Goal: Navigation & Orientation: Understand site structure

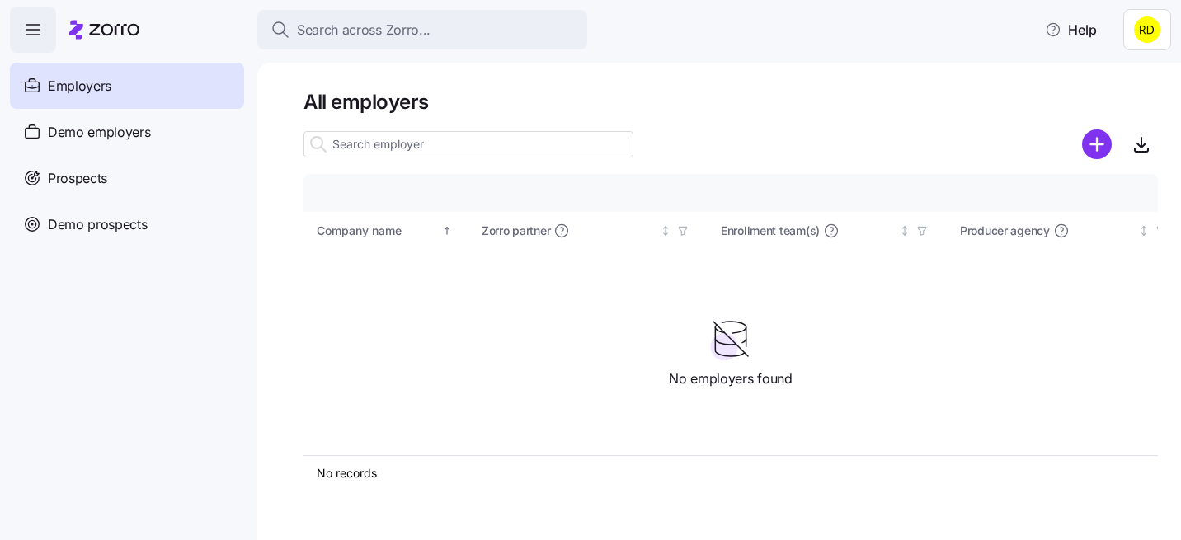
click at [1152, 19] on html "Search across Zorro... Help Employers Demo employers Prospects Demo prospects A…" at bounding box center [590, 265] width 1181 height 530
click at [1082, 127] on div "Log out" at bounding box center [1092, 127] width 64 height 18
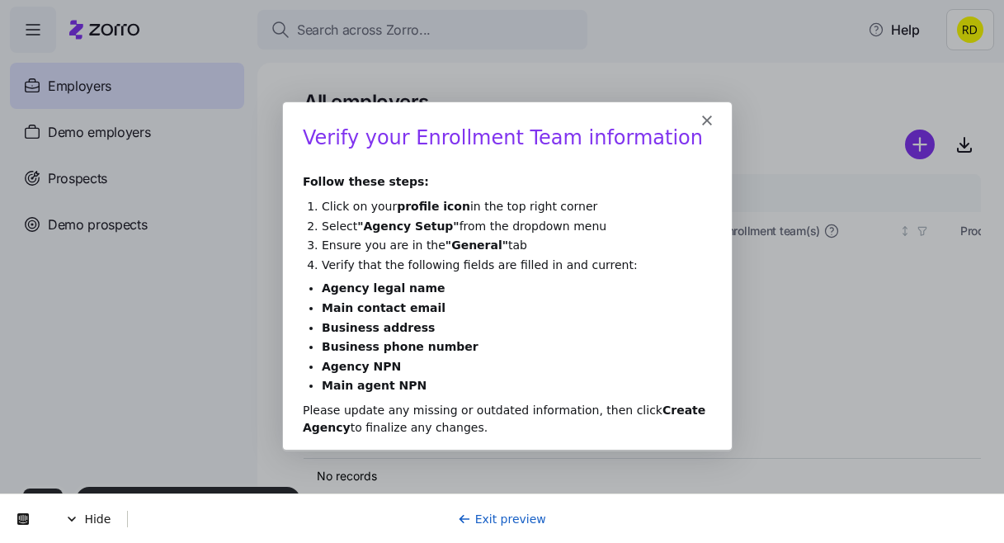
click at [421, 243] on li "Ensure you are in the "General" tab" at bounding box center [515, 245] width 390 height 16
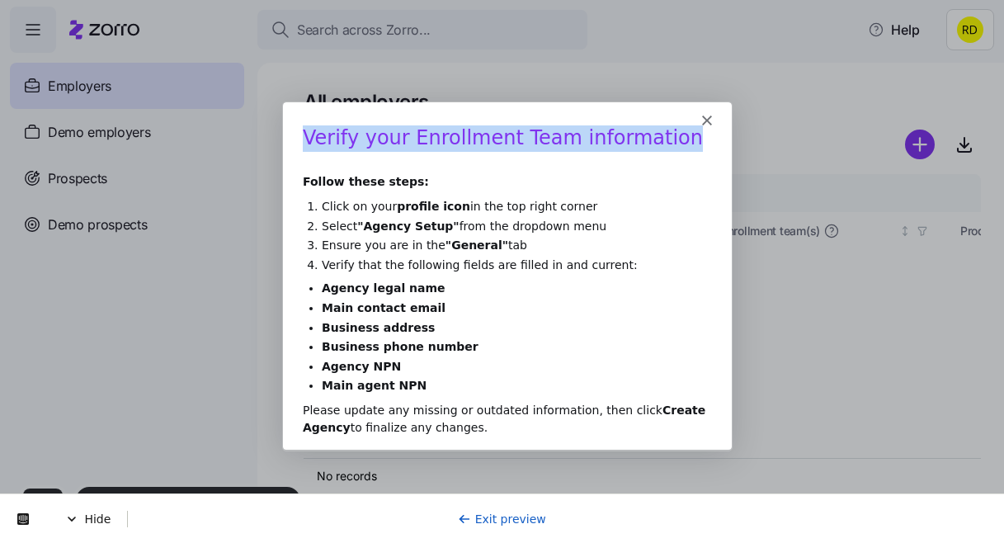
drag, startPoint x: 303, startPoint y: 140, endPoint x: 624, endPoint y: 153, distance: 321.9
click at [624, 153] on h1 "Verify your Enrollment Team information" at bounding box center [505, 143] width 409 height 36
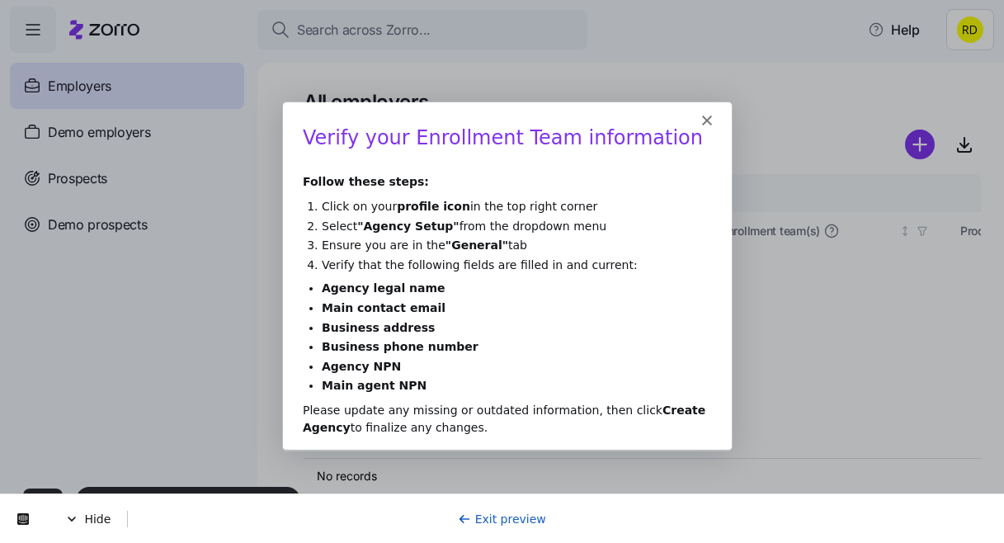
click at [443, 218] on li "Select "Agency Setup" from the dropdown menu" at bounding box center [515, 226] width 390 height 16
click at [705, 116] on icon "Close" at bounding box center [705, 120] width 10 height 10
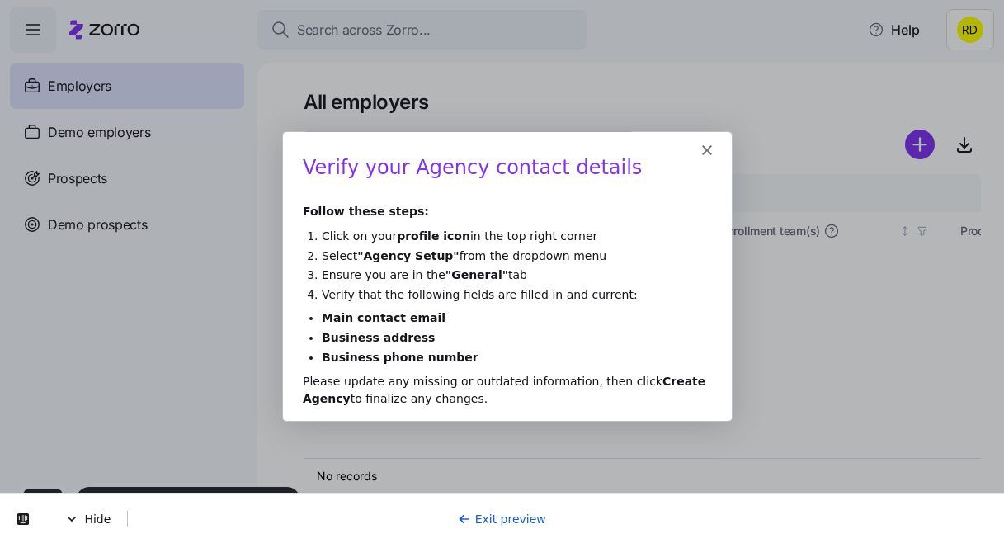
click at [511, 383] on div "Please update any missing or outdated information, then click Create Agency to …" at bounding box center [505, 388] width 409 height 35
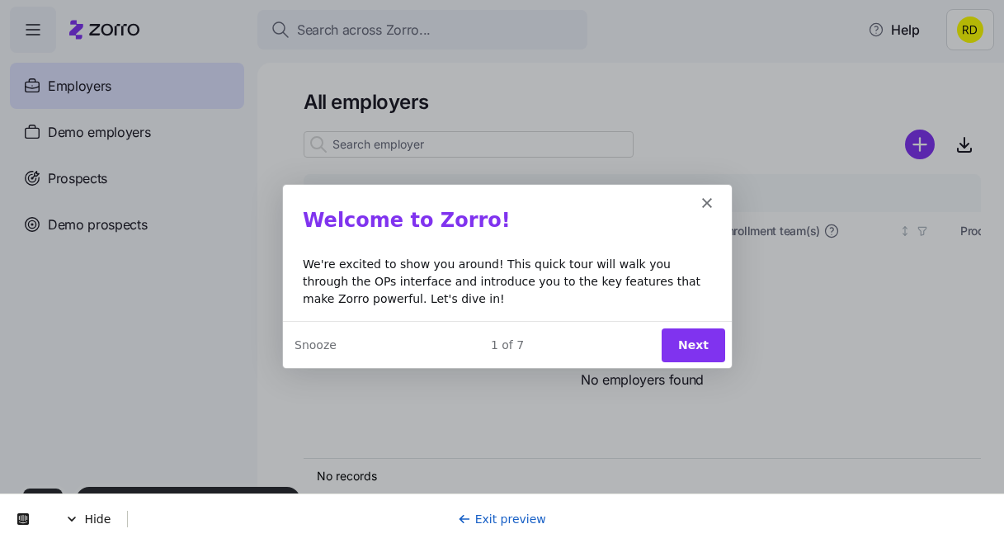
click at [704, 341] on button "Next" at bounding box center [692, 344] width 64 height 34
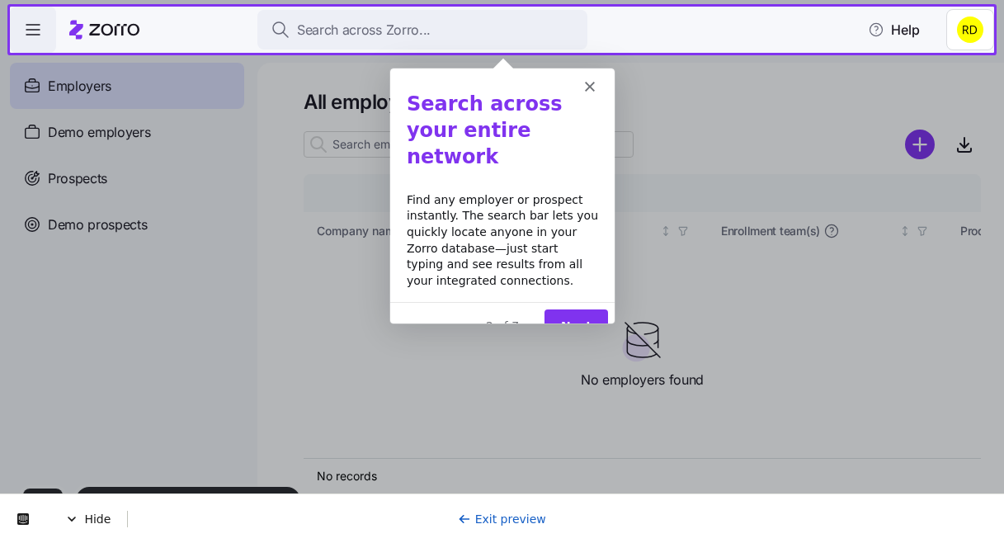
click at [586, 309] on button "Next" at bounding box center [575, 326] width 64 height 34
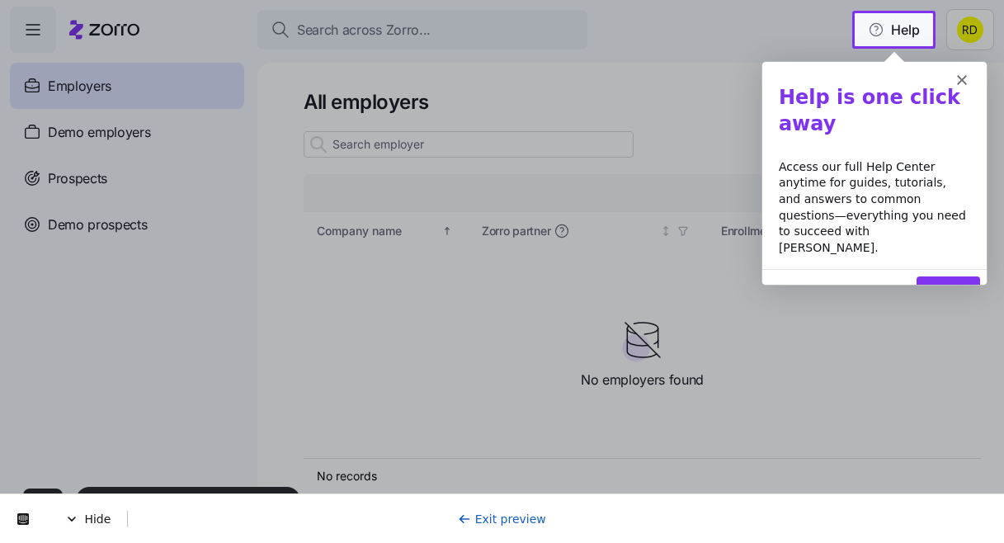
click at [943, 276] on button "Next" at bounding box center [948, 293] width 64 height 34
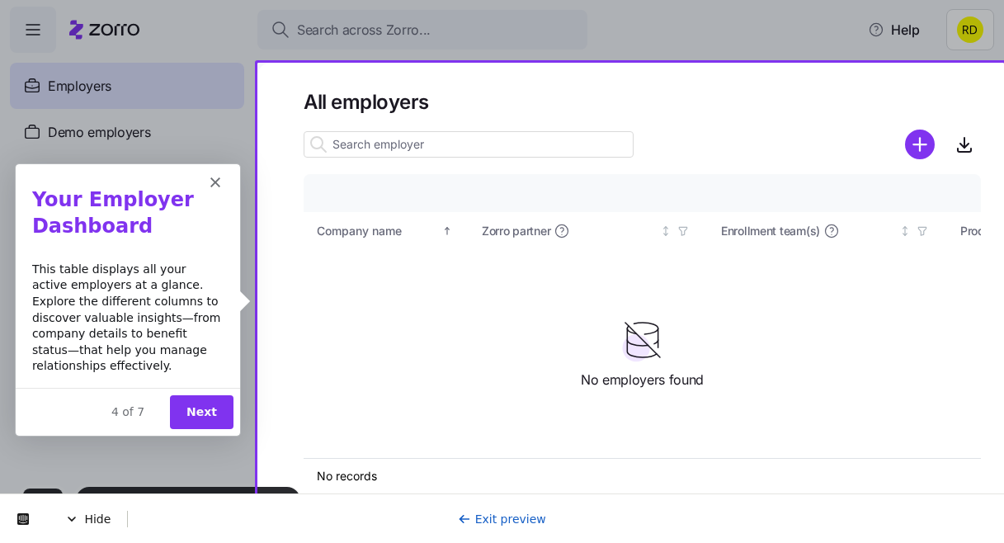
click at [221, 408] on button "Next" at bounding box center [201, 411] width 64 height 34
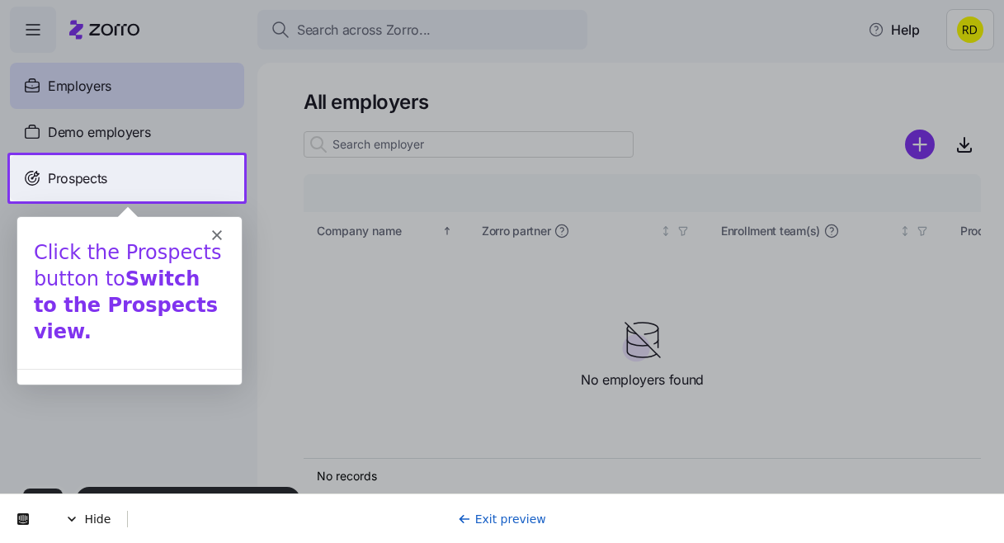
click at [144, 177] on div "Prospects" at bounding box center [127, 178] width 234 height 46
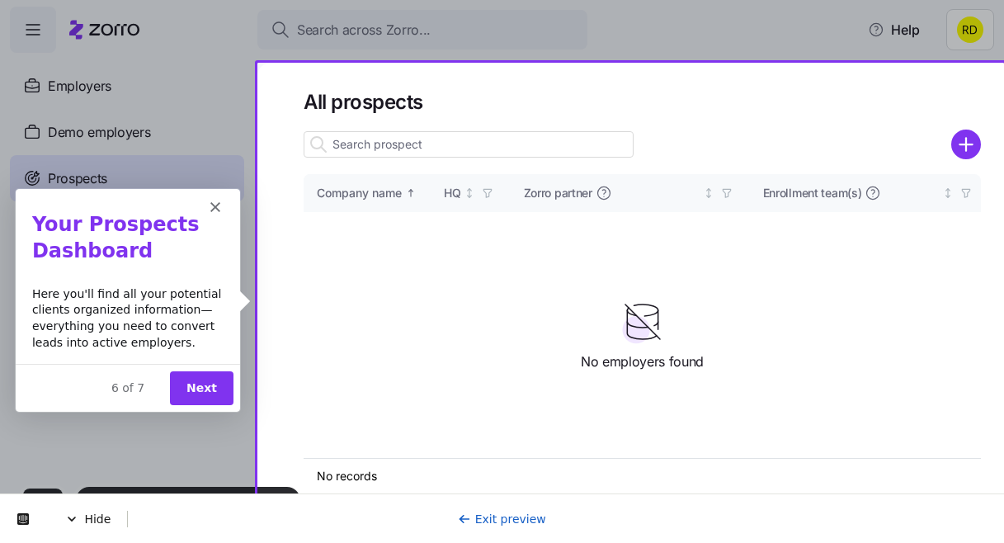
click at [216, 388] on button "Next" at bounding box center [201, 387] width 64 height 34
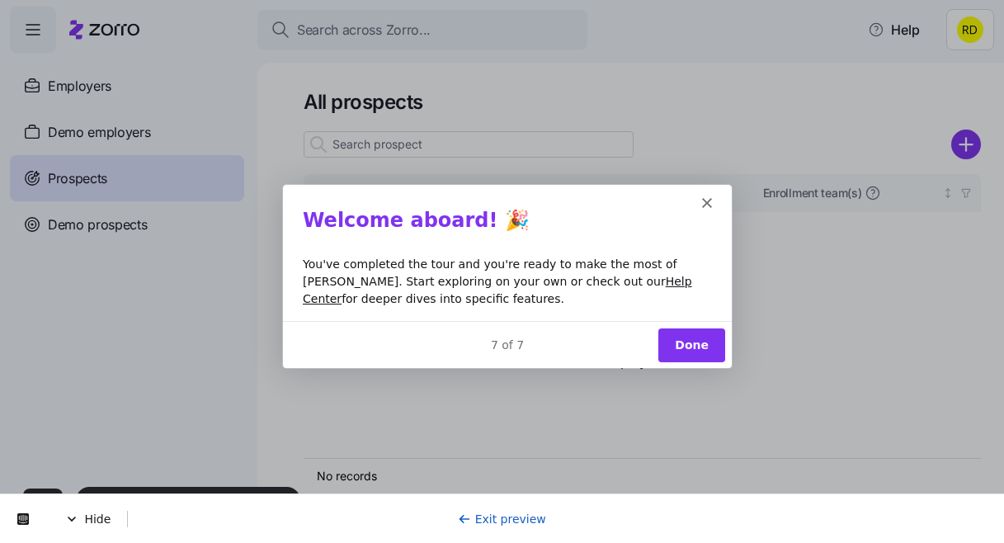
click at [699, 337] on button "Done" at bounding box center [690, 344] width 67 height 34
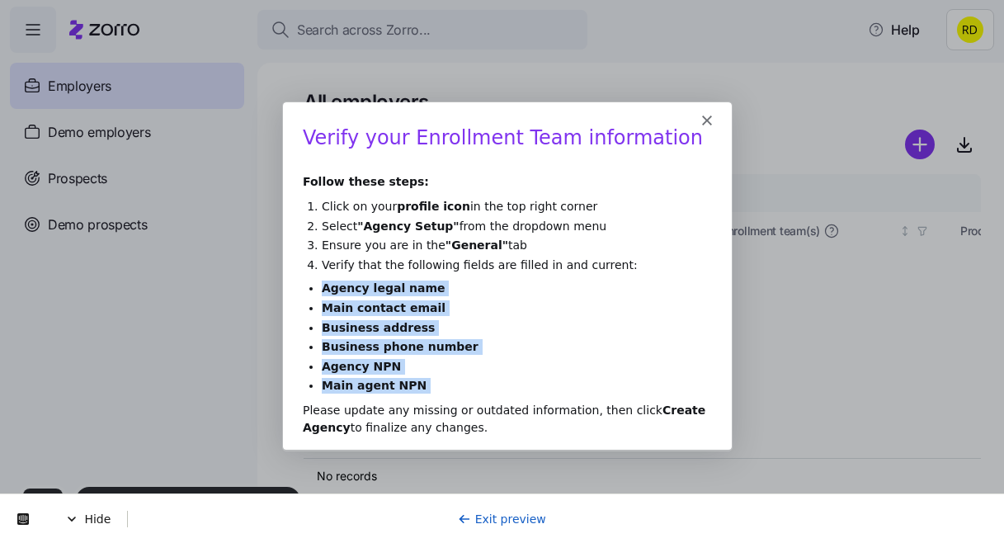
drag, startPoint x: 320, startPoint y: 288, endPoint x: 408, endPoint y: 394, distance: 138.3
click at [408, 394] on div "Verify your Enrollment Team information Follow these steps: Click on your profi…" at bounding box center [505, 287] width 449 height 324
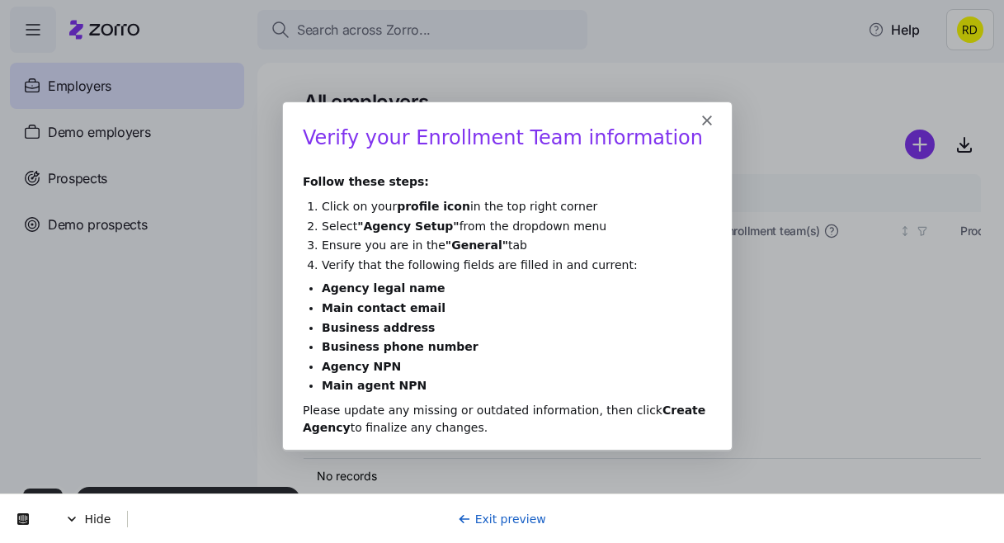
click at [408, 367] on li "Agency NPN" at bounding box center [515, 366] width 390 height 16
click at [700, 120] on icon "Close" at bounding box center [705, 120] width 10 height 10
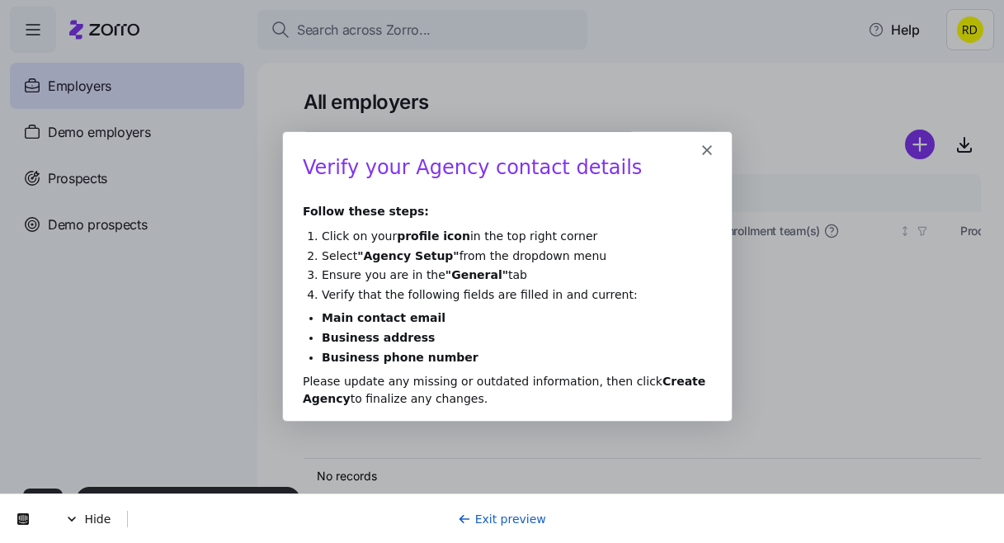
click at [709, 145] on icon "Close" at bounding box center [705, 149] width 10 height 10
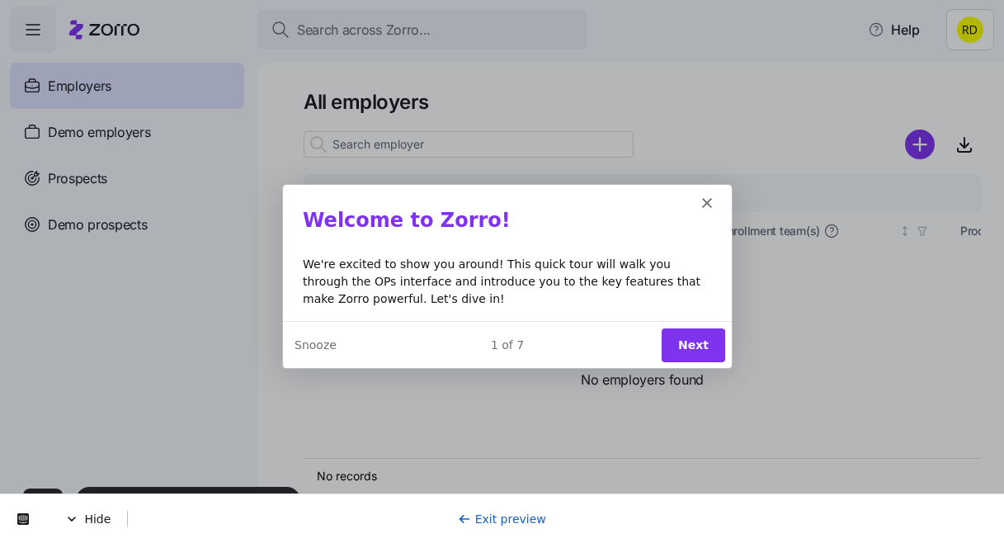
click at [703, 337] on button "Next" at bounding box center [692, 344] width 64 height 34
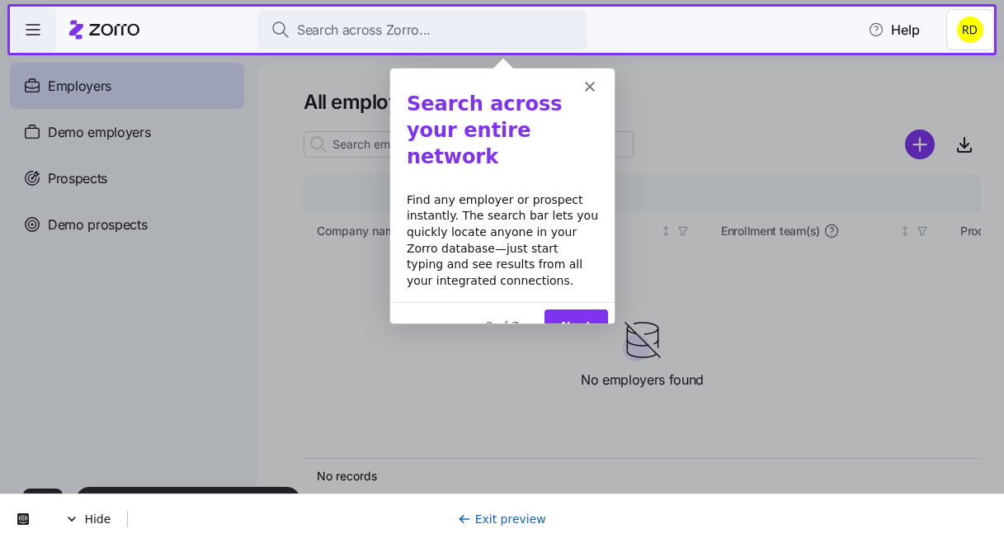
click at [581, 309] on button "Next" at bounding box center [575, 326] width 64 height 34
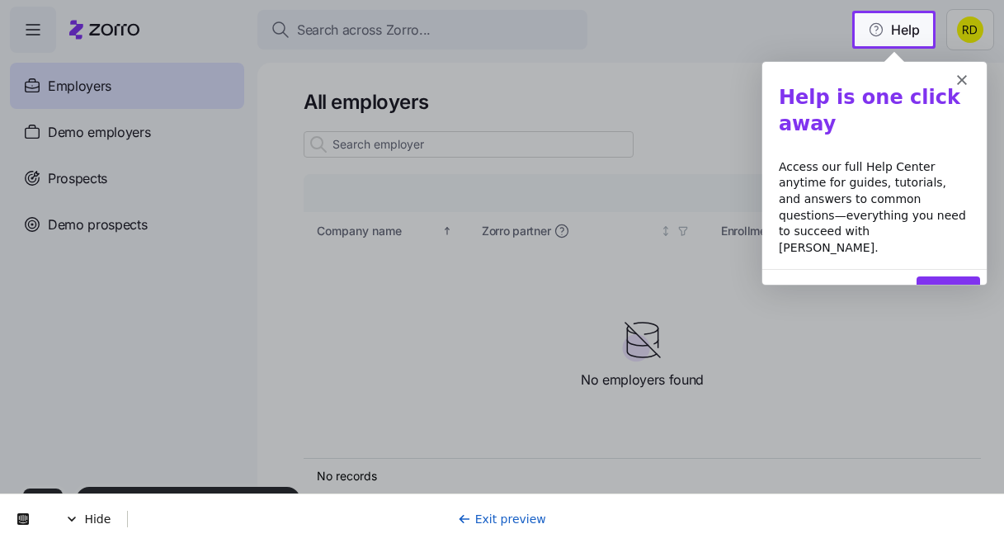
click at [956, 276] on button "Next" at bounding box center [948, 293] width 64 height 34
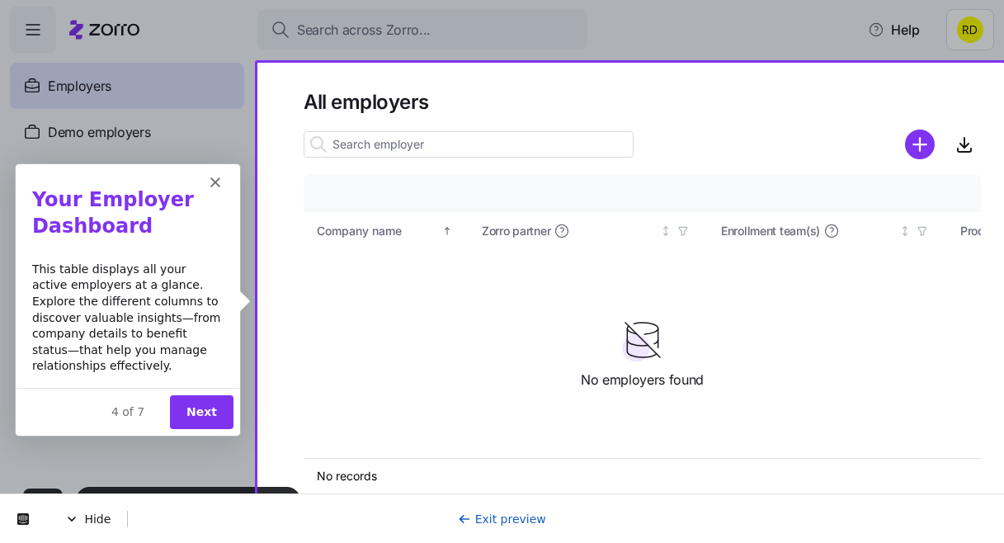
click at [192, 413] on button "Next" at bounding box center [201, 411] width 64 height 34
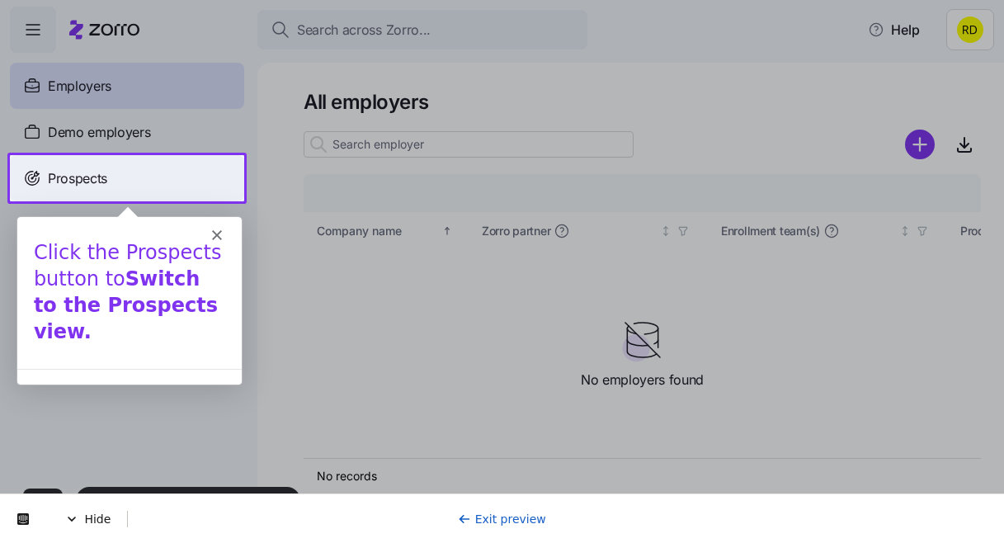
click at [137, 180] on div "Prospects" at bounding box center [127, 178] width 234 height 46
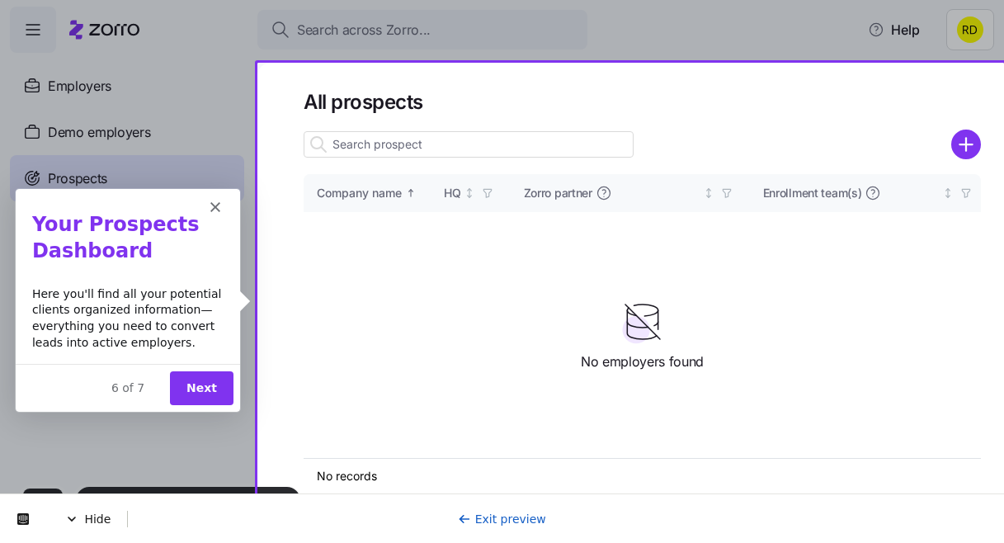
click at [200, 380] on button "Next" at bounding box center [201, 387] width 64 height 34
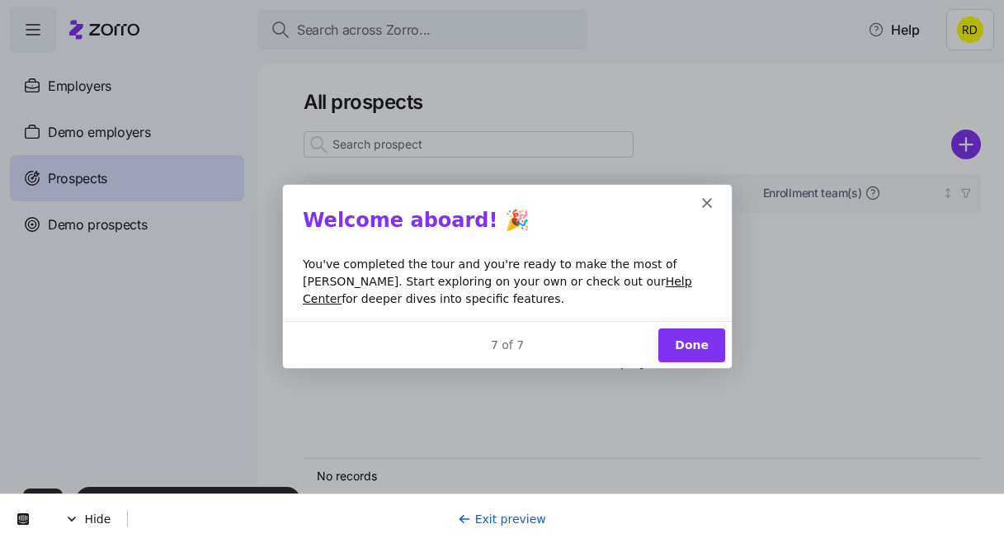
click at [691, 337] on button "Done" at bounding box center [690, 344] width 67 height 34
